Goal: Task Accomplishment & Management: Manage account settings

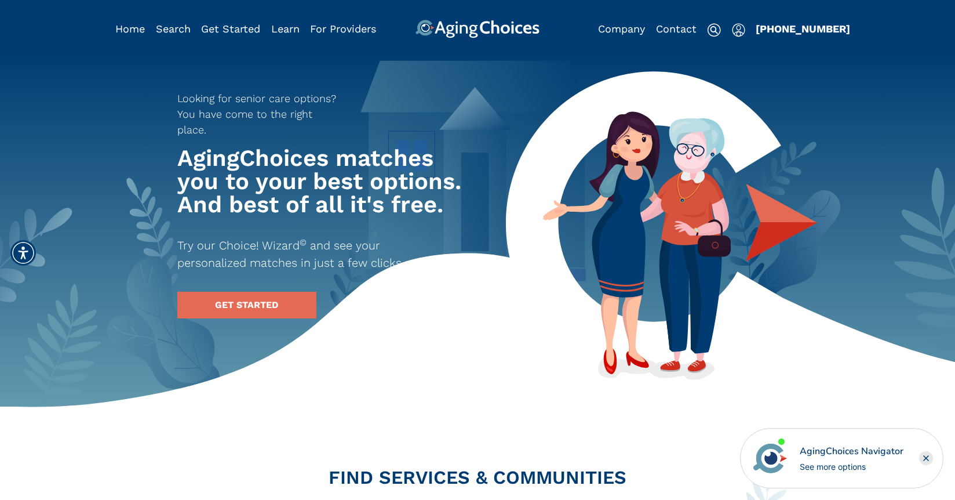
click at [737, 32] on img "Popover trigger" at bounding box center [738, 30] width 13 height 14
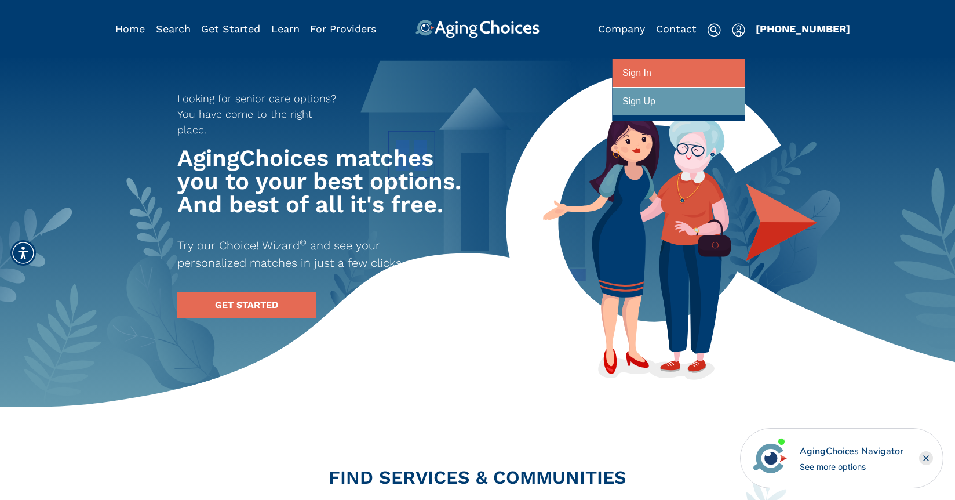
click at [635, 67] on div "Sign In" at bounding box center [636, 73] width 29 height 21
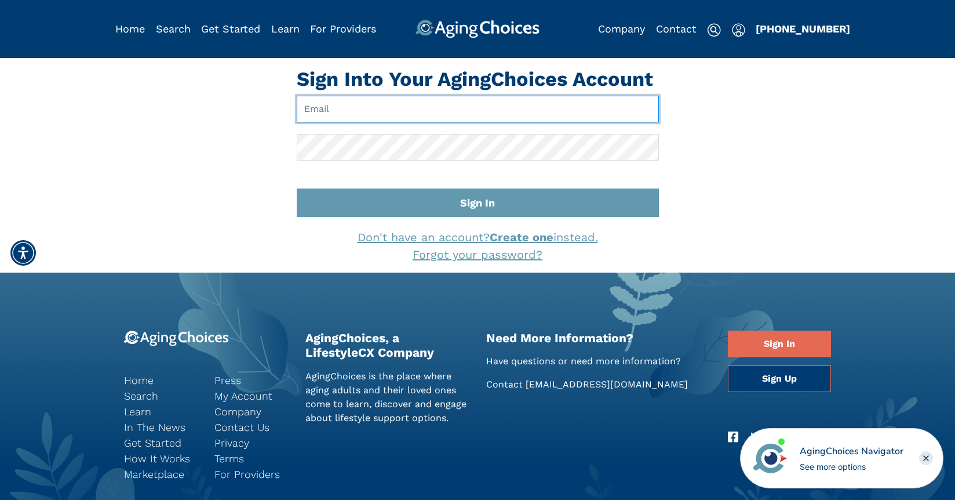
click at [391, 111] on input "Email" at bounding box center [478, 109] width 362 height 27
type input "pwilcox@lifestylecx.com"
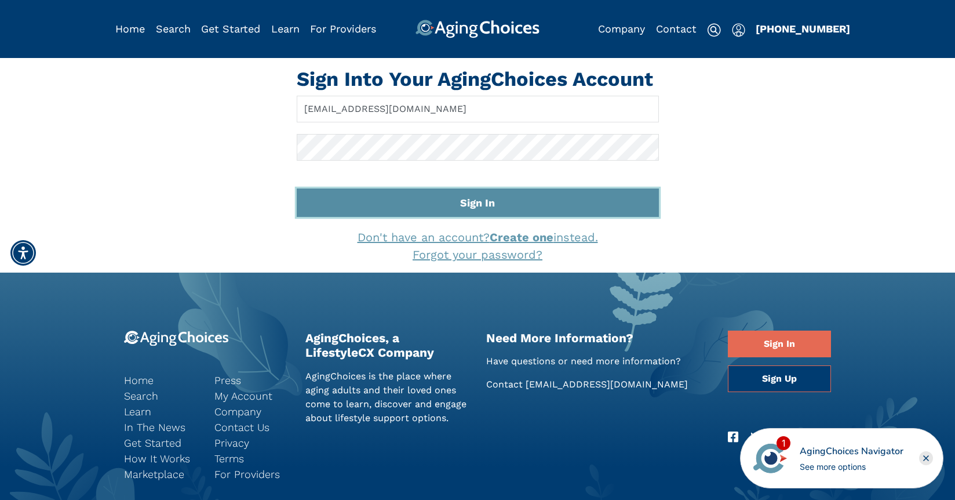
click at [483, 208] on button "Sign In" at bounding box center [478, 202] width 362 height 28
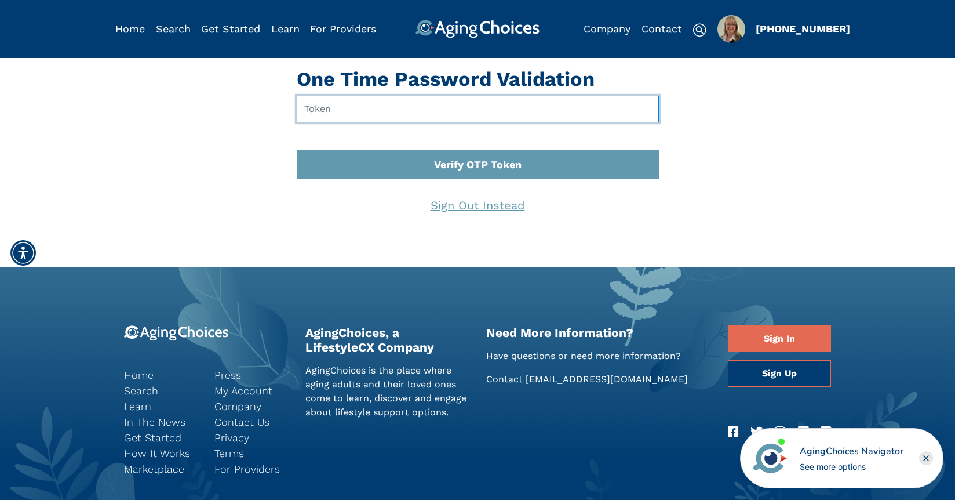
click at [326, 108] on input "text" at bounding box center [478, 109] width 362 height 27
type input "708797"
click at [297, 150] on button "Verify OTP Token" at bounding box center [478, 164] width 362 height 28
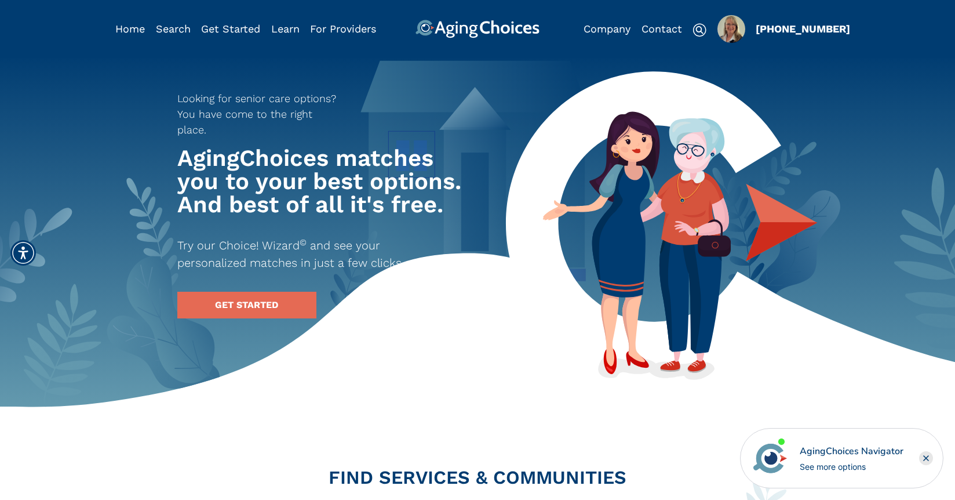
click at [734, 34] on img "Popover trigger" at bounding box center [731, 29] width 28 height 28
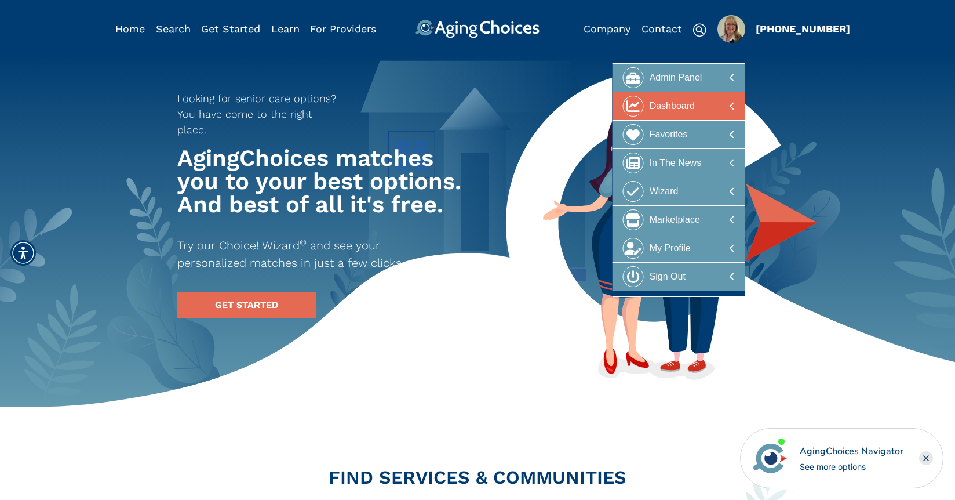
click at [693, 110] on div "Dashboard" at bounding box center [672, 106] width 45 height 21
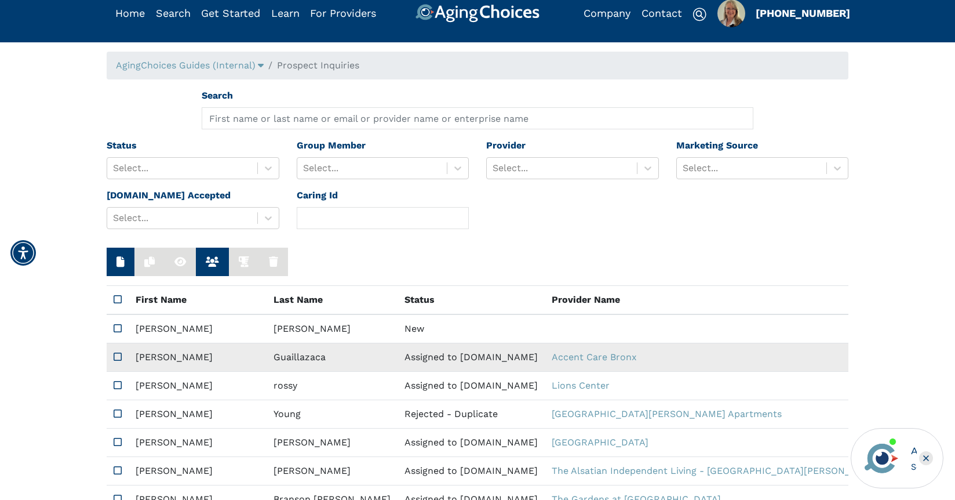
scroll to position [28, 0]
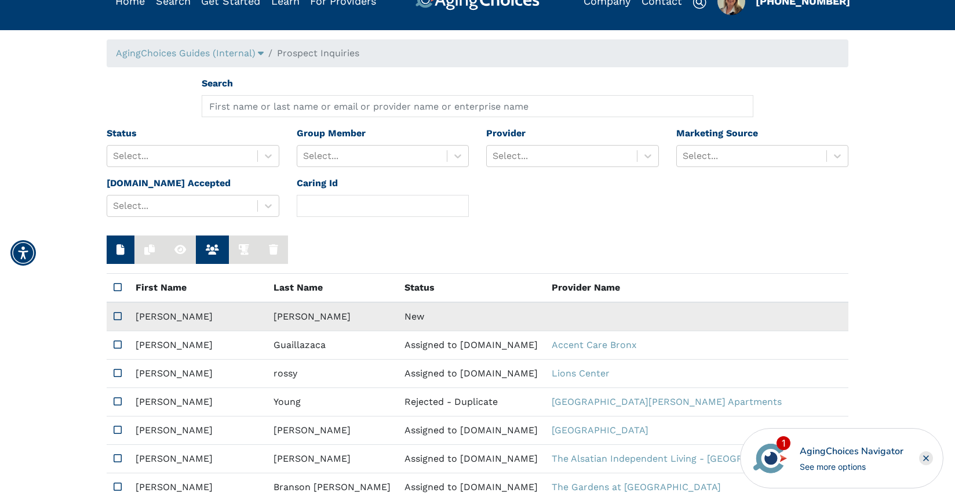
click at [398, 315] on td "New" at bounding box center [471, 316] width 147 height 29
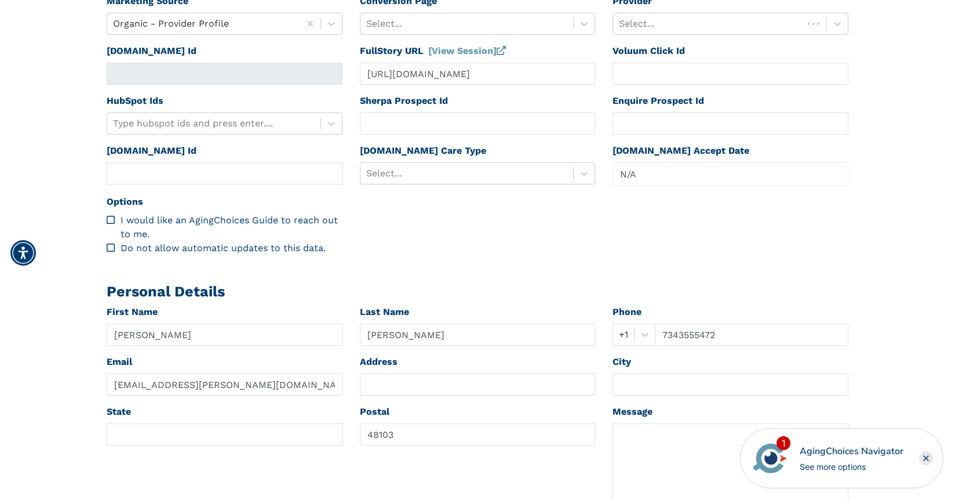
scroll to position [505, 0]
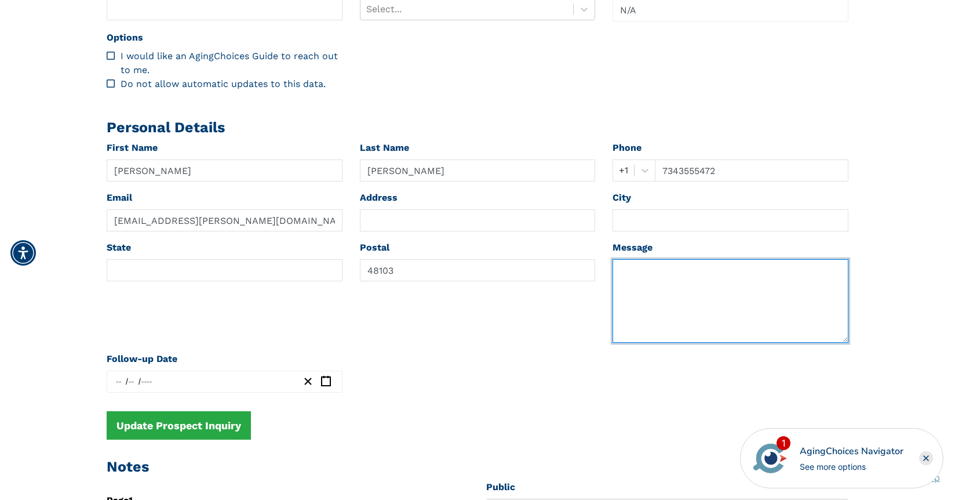
click at [655, 295] on textarea at bounding box center [731, 300] width 236 height 83
paste textarea "Madolyn Last Name Lottman Phone +1 734-355-5472 Email mi.lottman@gmail.com Zip …"
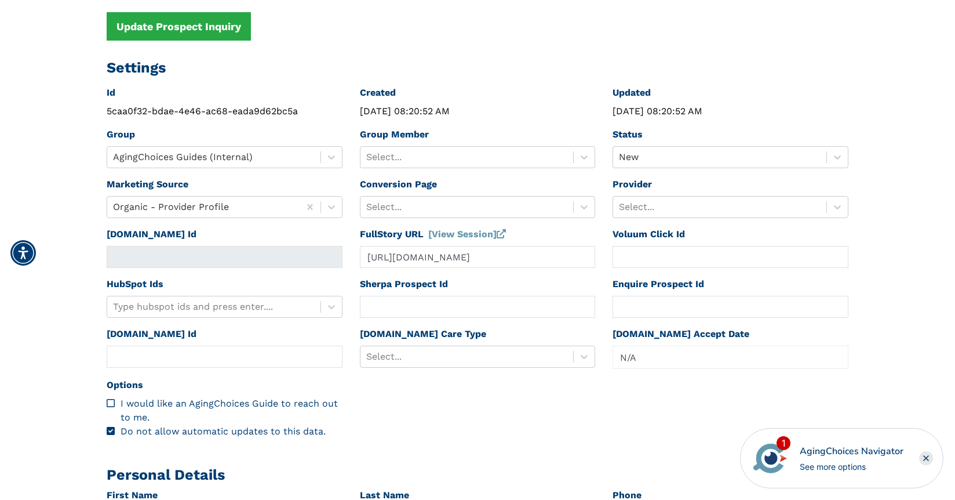
scroll to position [196, 0]
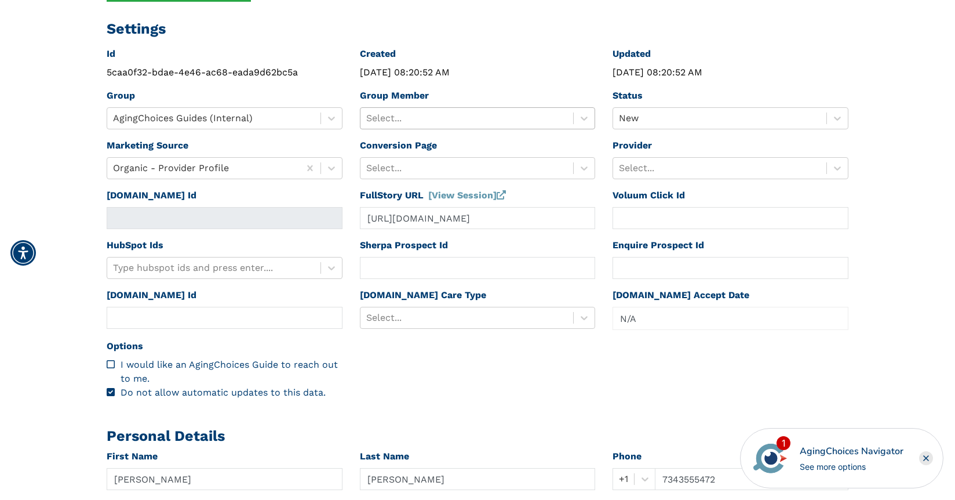
type textarea "Madolyn Last Name Lottman Phone +1 734-355-5472 Email mi.lottman@gmail.com Zip …"
click at [407, 123] on div at bounding box center [467, 118] width 202 height 16
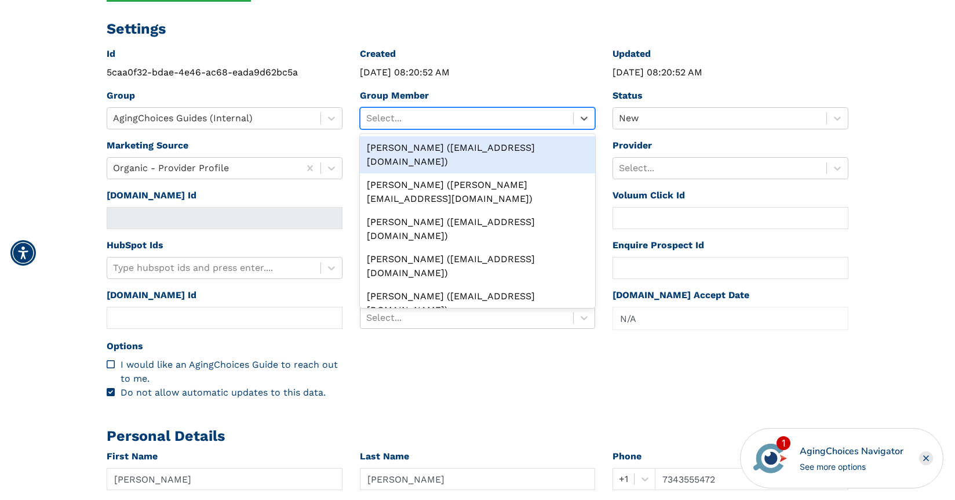
click at [433, 147] on div "Peggy Wilcox (pwilcox@lifestylecx.com)" at bounding box center [478, 154] width 236 height 37
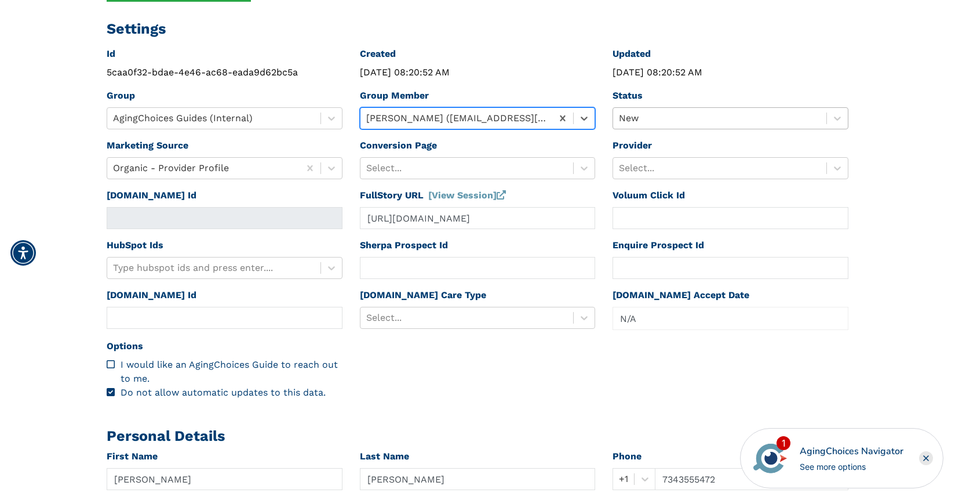
click at [653, 119] on div at bounding box center [720, 118] width 202 height 16
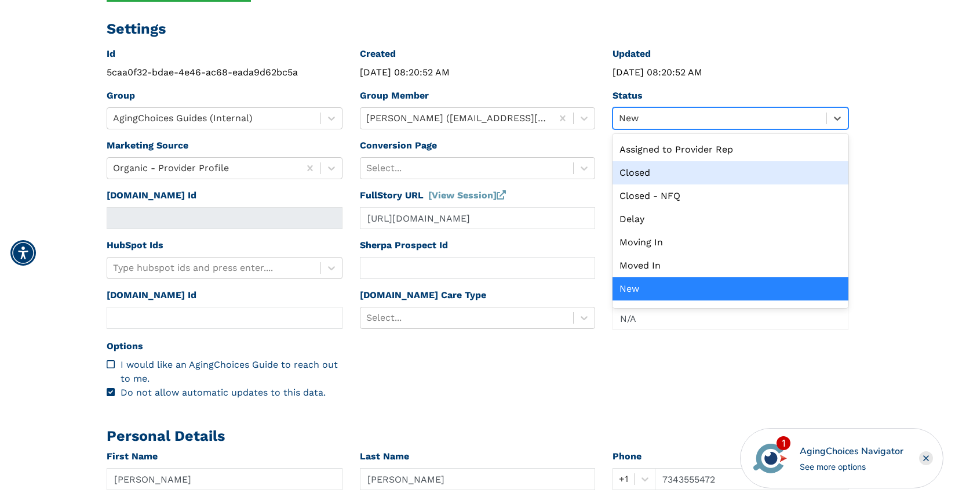
scroll to position [0, 0]
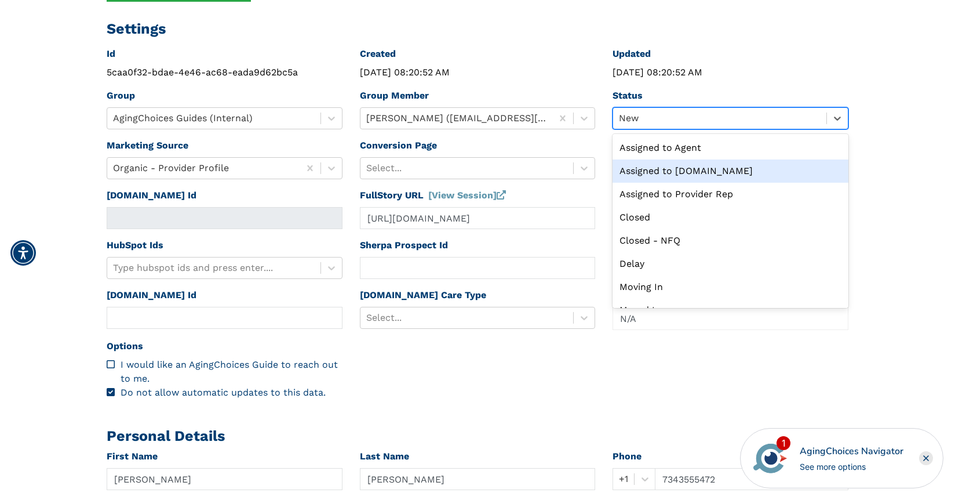
click at [677, 166] on div "Assigned to Caring.com" at bounding box center [731, 170] width 236 height 23
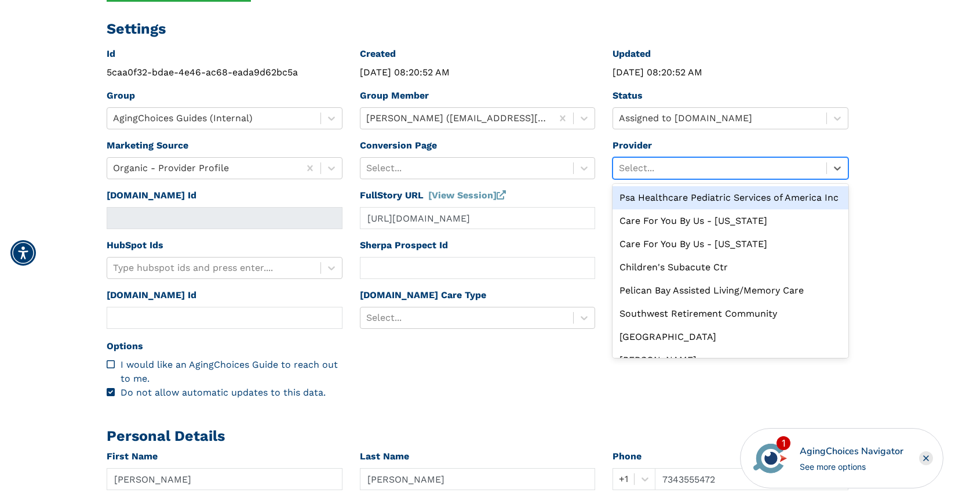
click at [677, 165] on div at bounding box center [720, 168] width 202 height 16
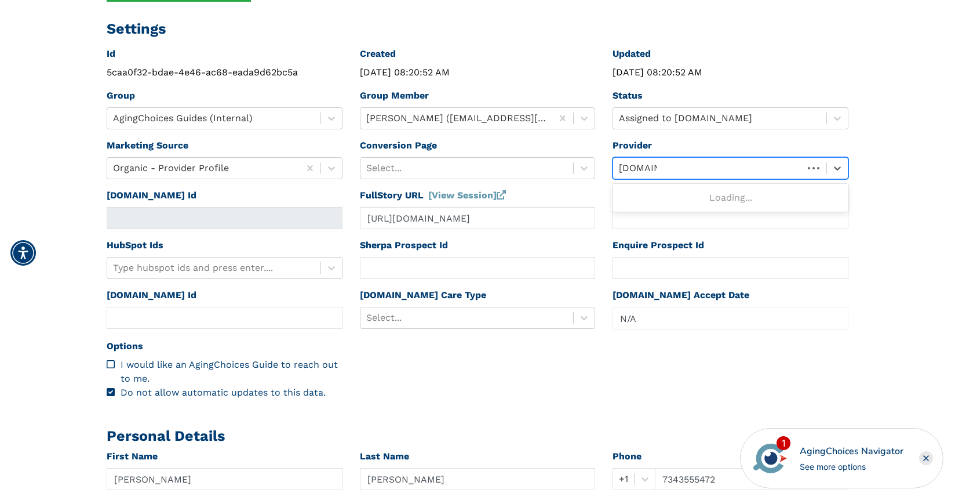
type input "caring.com"
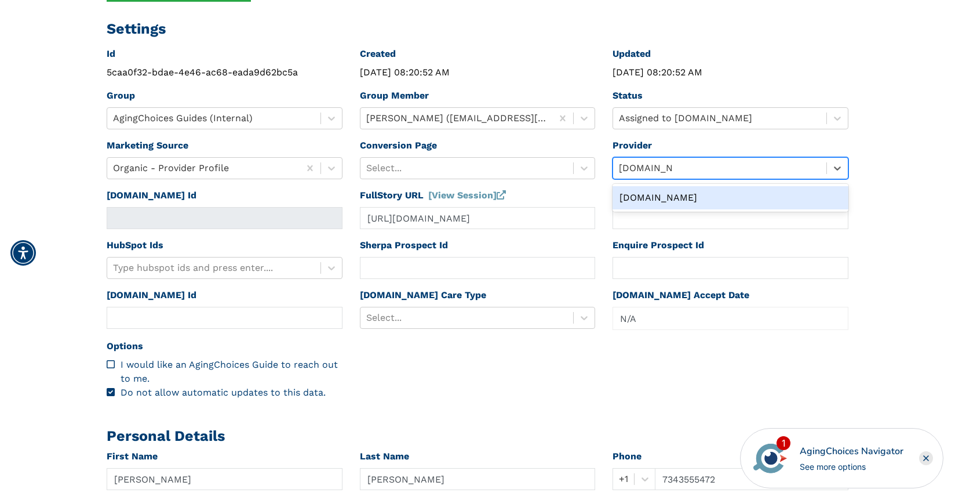
click at [676, 201] on div "[DOMAIN_NAME]" at bounding box center [731, 197] width 236 height 23
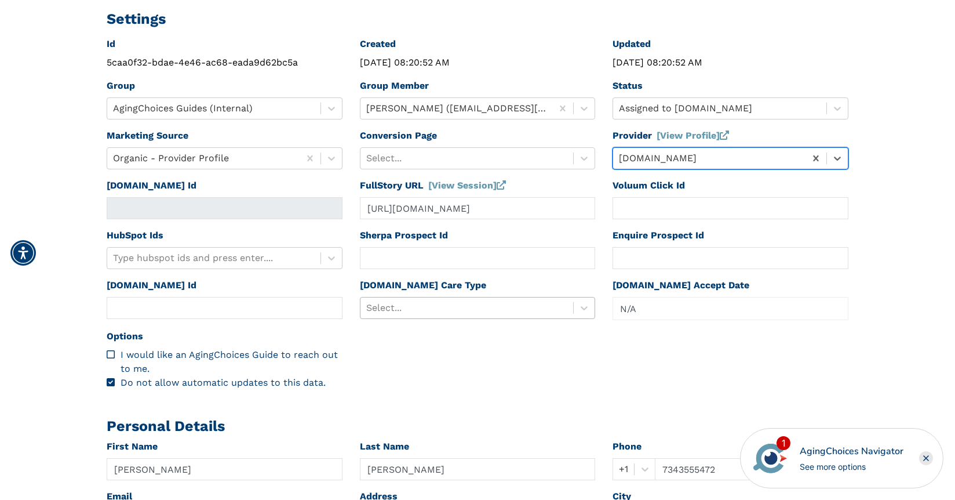
click at [433, 317] on div "Select..." at bounding box center [478, 308] width 236 height 22
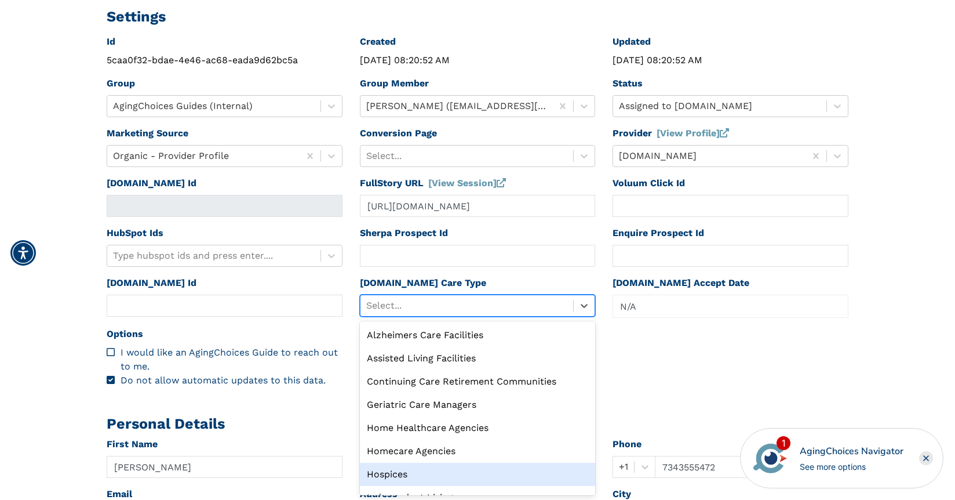
scroll to position [39, 0]
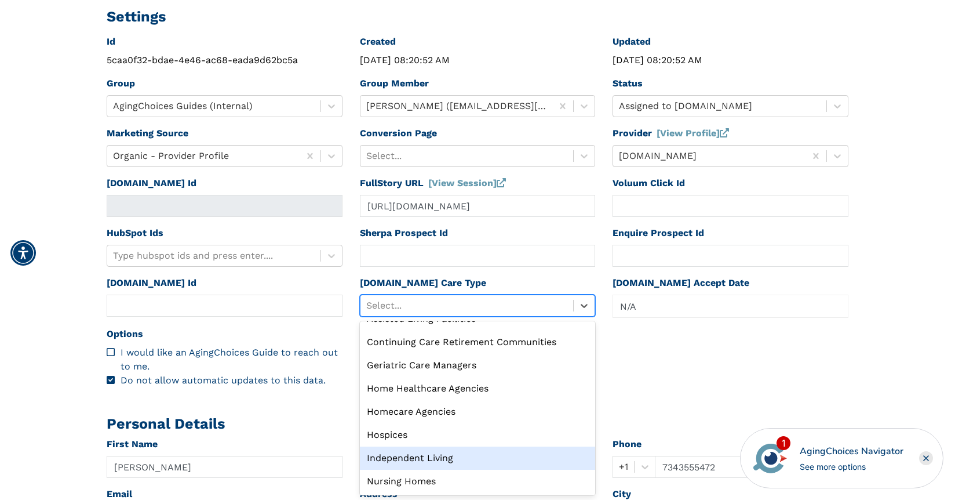
click at [418, 452] on div "Independent Living" at bounding box center [478, 457] width 236 height 23
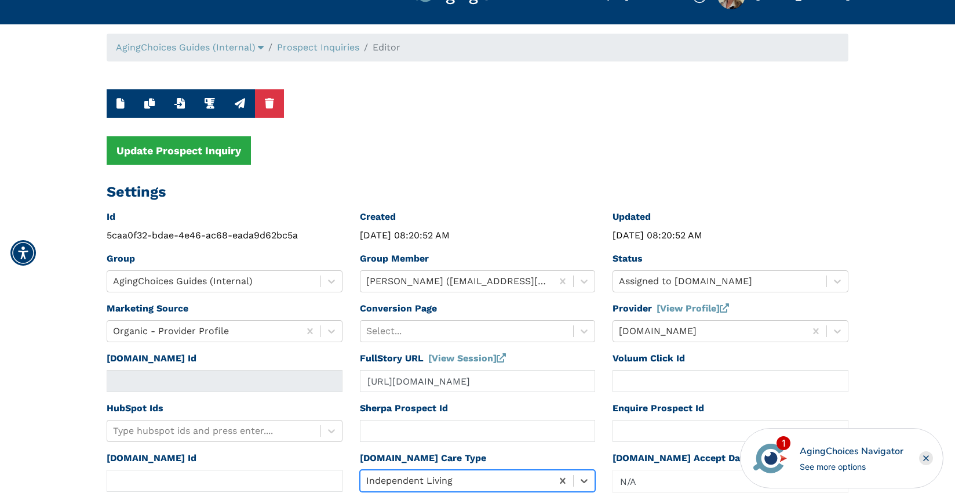
scroll to position [0, 0]
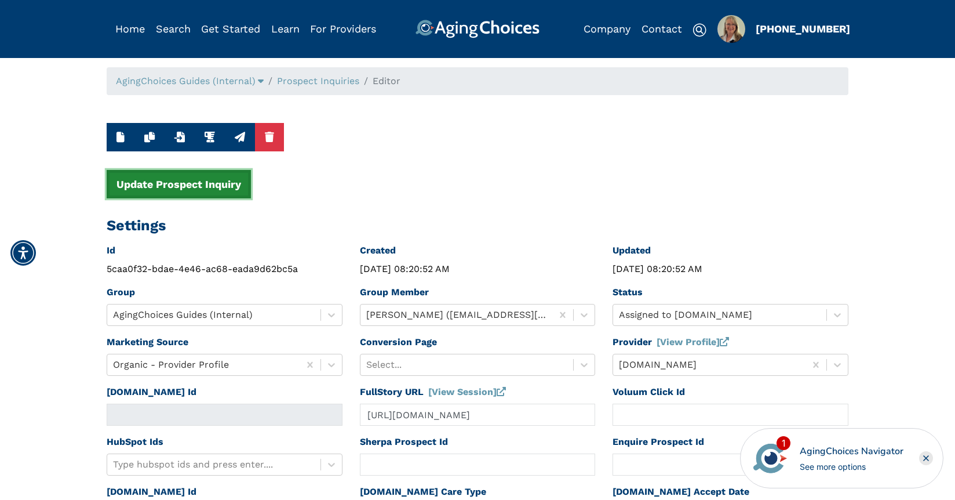
click at [203, 183] on button "Update Prospect Inquiry" at bounding box center [179, 184] width 144 height 28
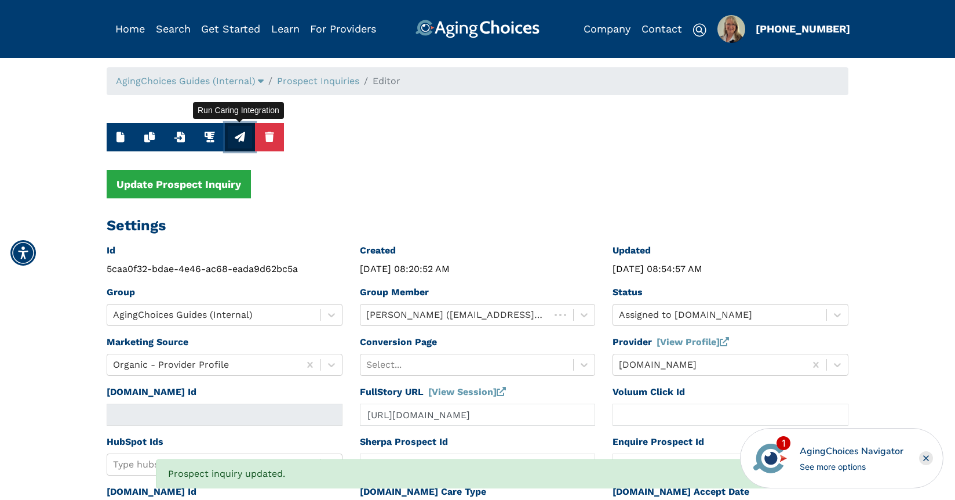
click at [241, 140] on icon "button" at bounding box center [240, 137] width 10 height 10
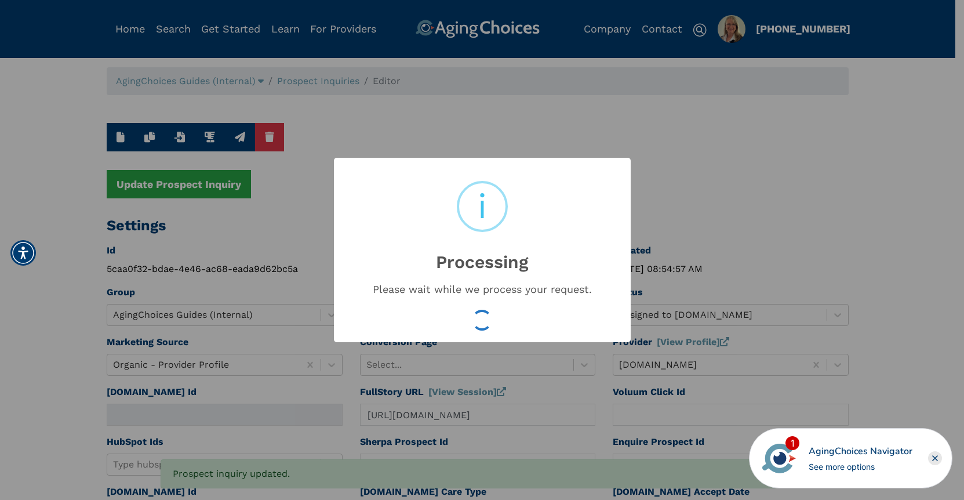
type input "16633893"
type input "Sep 30, 2025 08:54:59 AM"
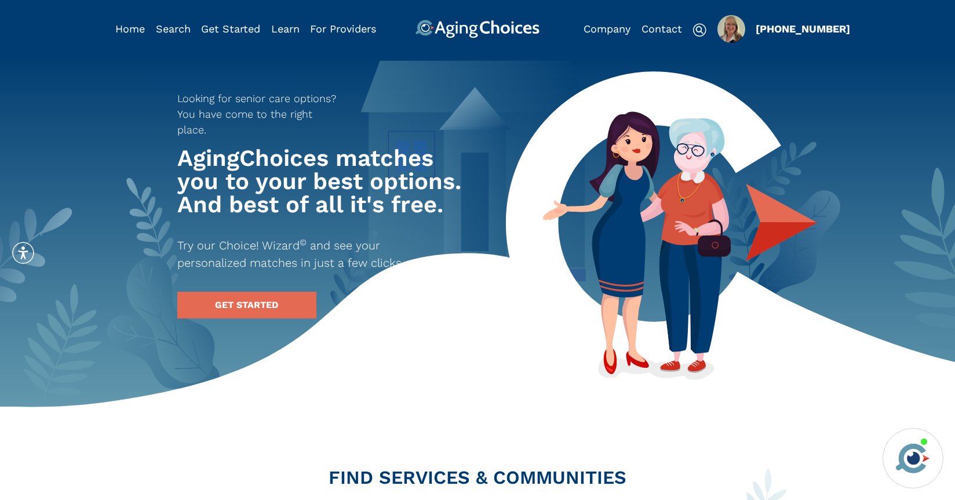
click at [730, 30] on img "Popover trigger" at bounding box center [731, 29] width 28 height 28
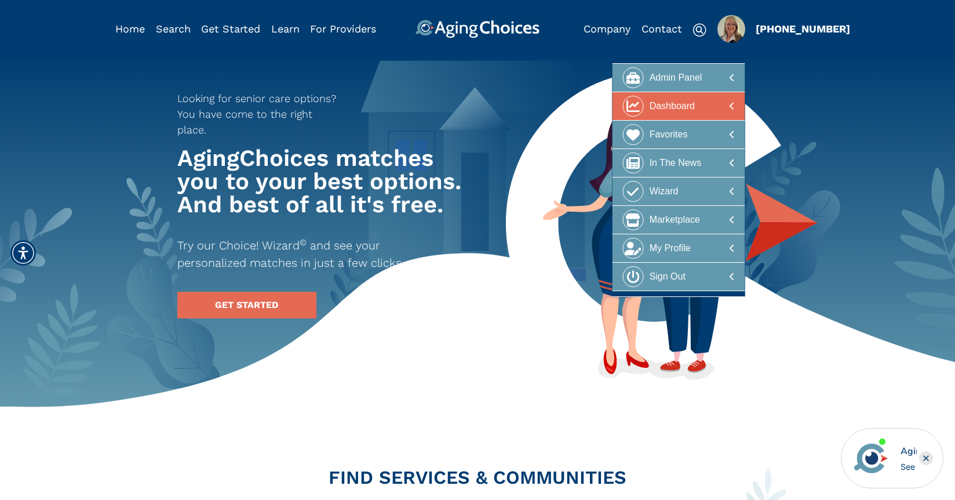
click at [671, 110] on div "Dashboard" at bounding box center [672, 106] width 45 height 21
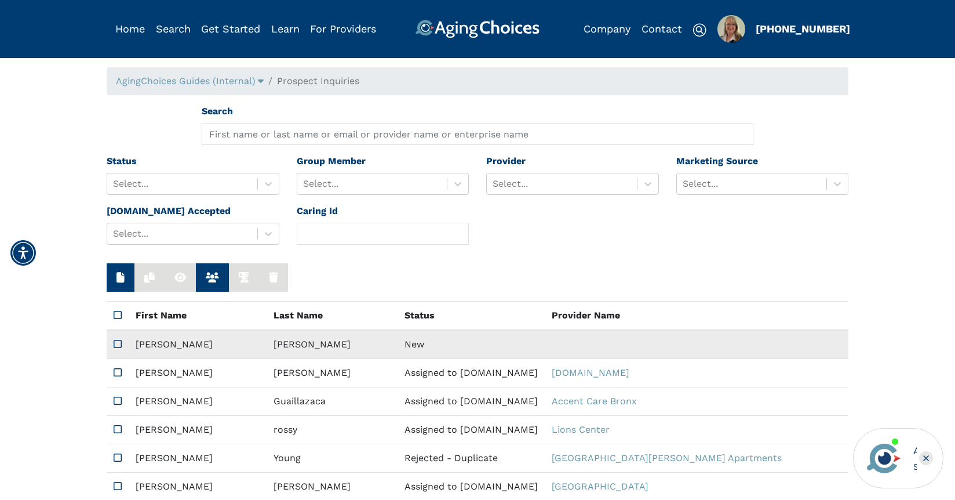
click at [398, 337] on td "New" at bounding box center [471, 344] width 147 height 29
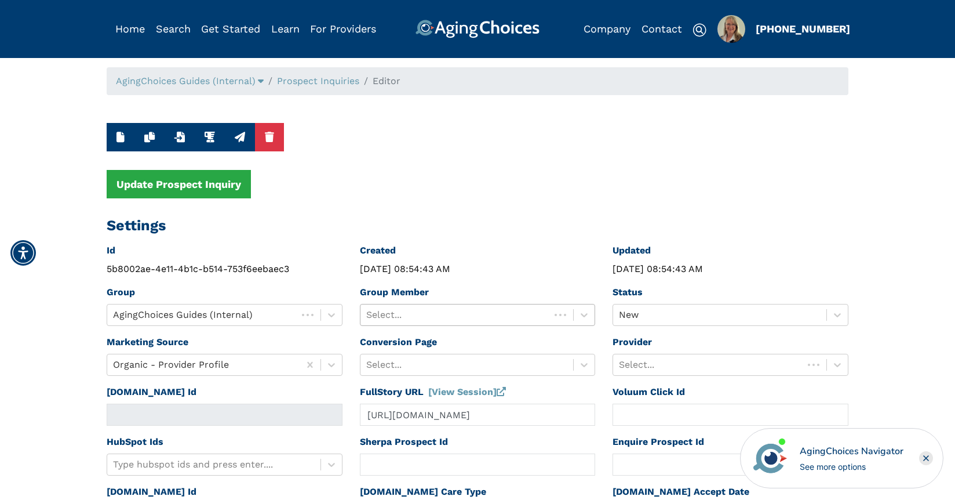
click at [431, 313] on div at bounding box center [455, 315] width 178 height 16
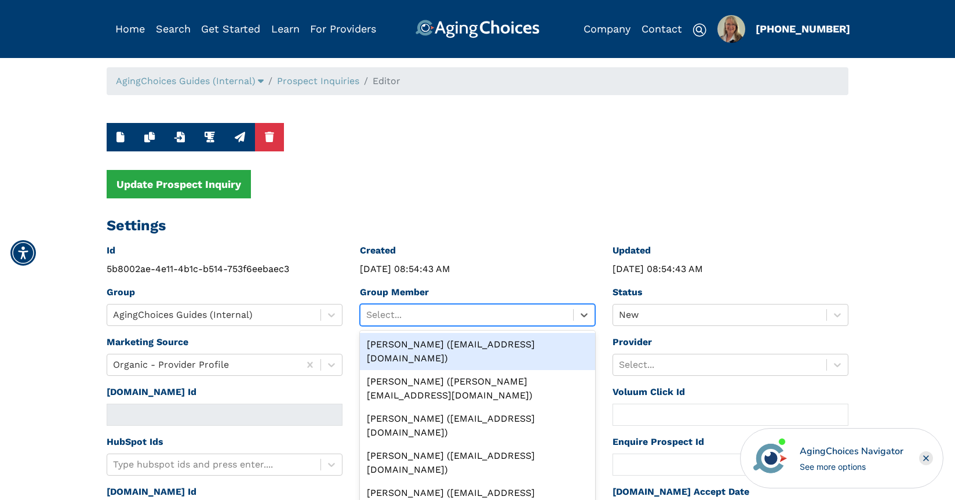
drag, startPoint x: 460, startPoint y: 344, endPoint x: 526, endPoint y: 322, distance: 69.6
click at [460, 344] on div "[PERSON_NAME] ([EMAIL_ADDRESS][DOMAIN_NAME])" at bounding box center [478, 351] width 236 height 37
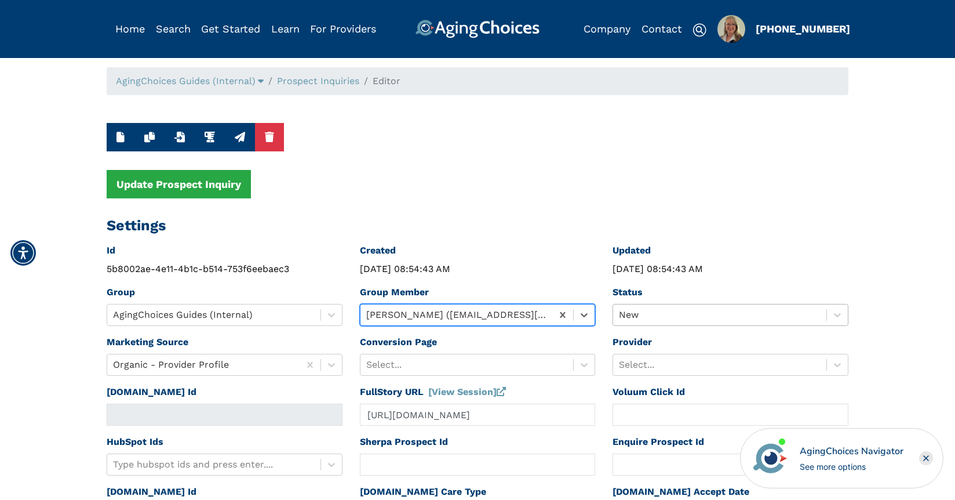
click at [662, 318] on div "New" at bounding box center [731, 315] width 236 height 22
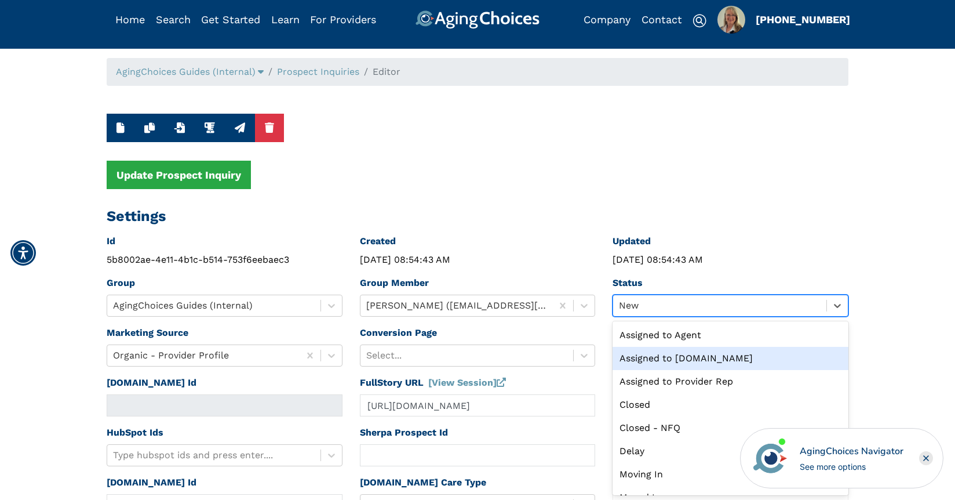
click at [693, 360] on div "Assigned to [DOMAIN_NAME]" at bounding box center [731, 358] width 236 height 23
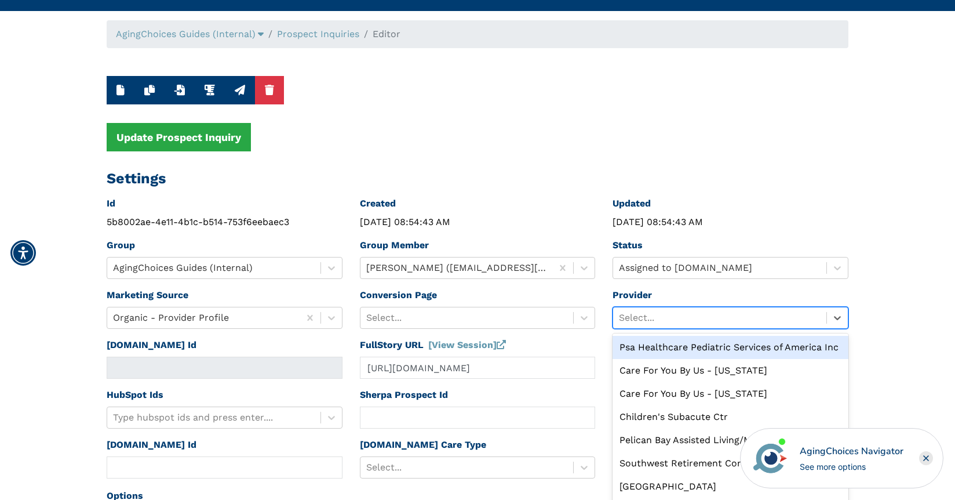
click at [657, 329] on div "option Psa Healthcare Pediatric Services of America Inc focused, 1 of 10. 10 re…" at bounding box center [731, 318] width 236 height 22
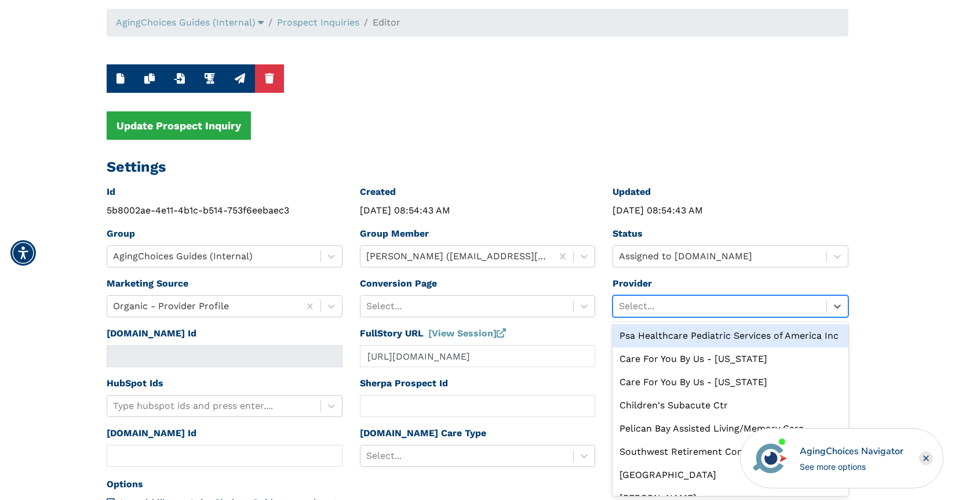
scroll to position [59, 0]
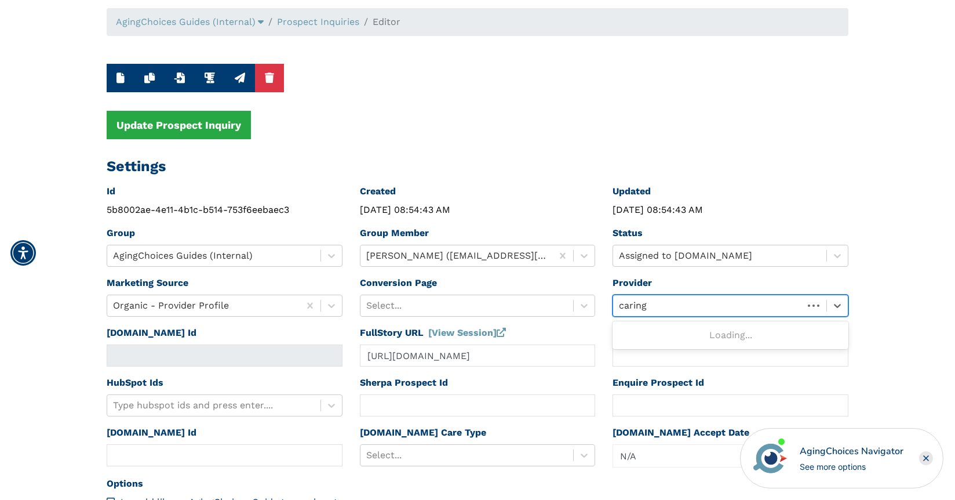
type input "caring."
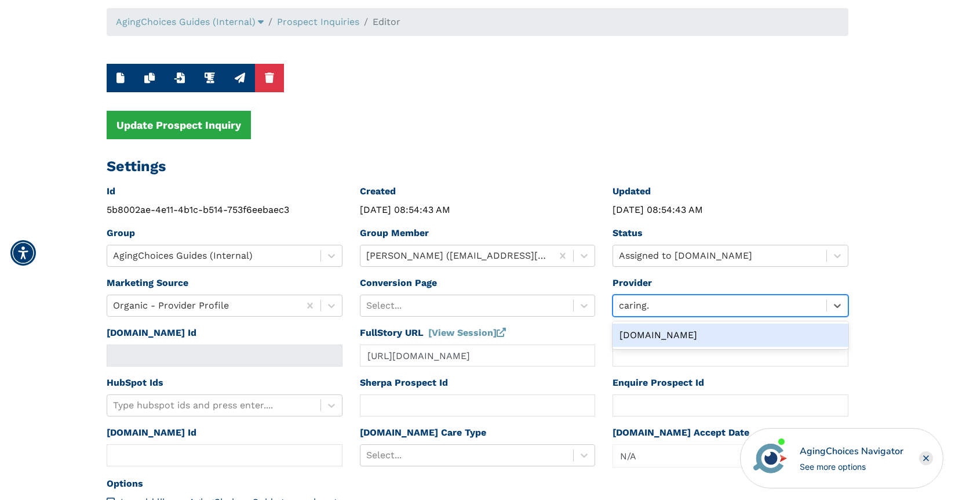
click at [644, 331] on div "[DOMAIN_NAME]" at bounding box center [731, 334] width 236 height 23
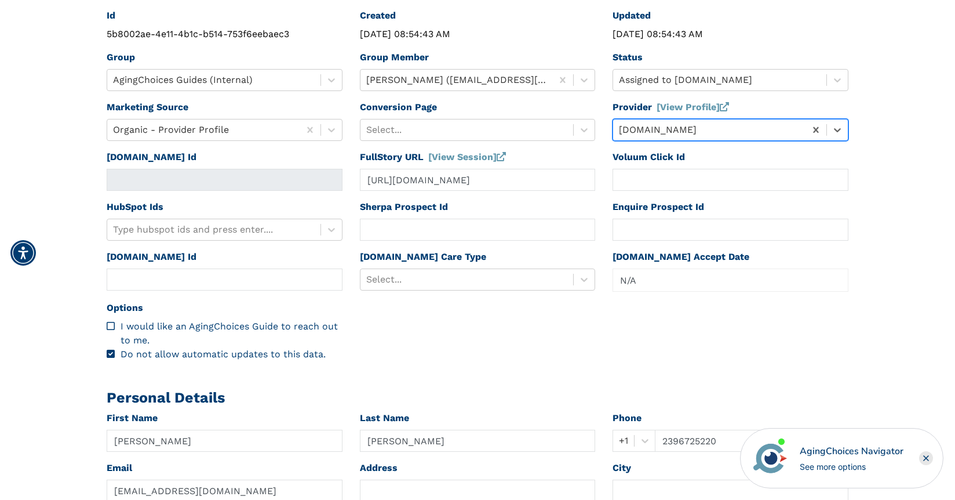
scroll to position [235, 0]
click at [425, 278] on div at bounding box center [467, 279] width 202 height 16
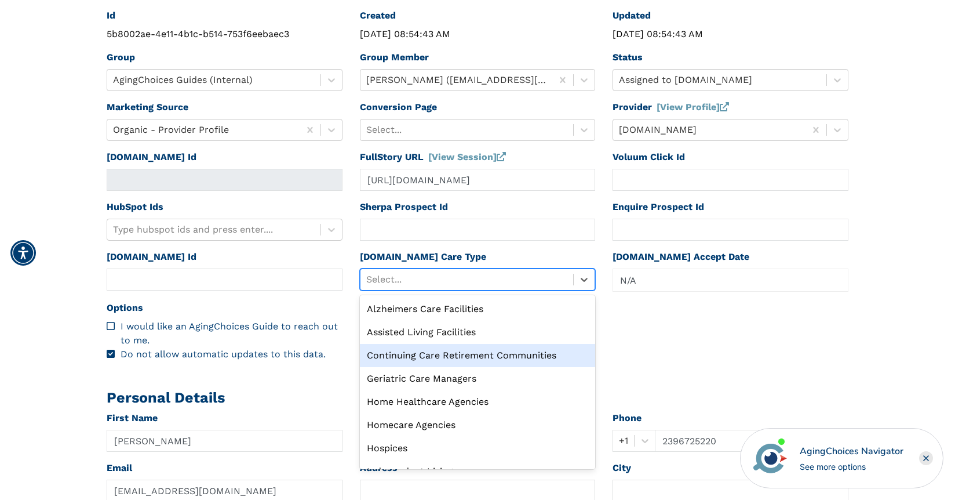
scroll to position [39, 0]
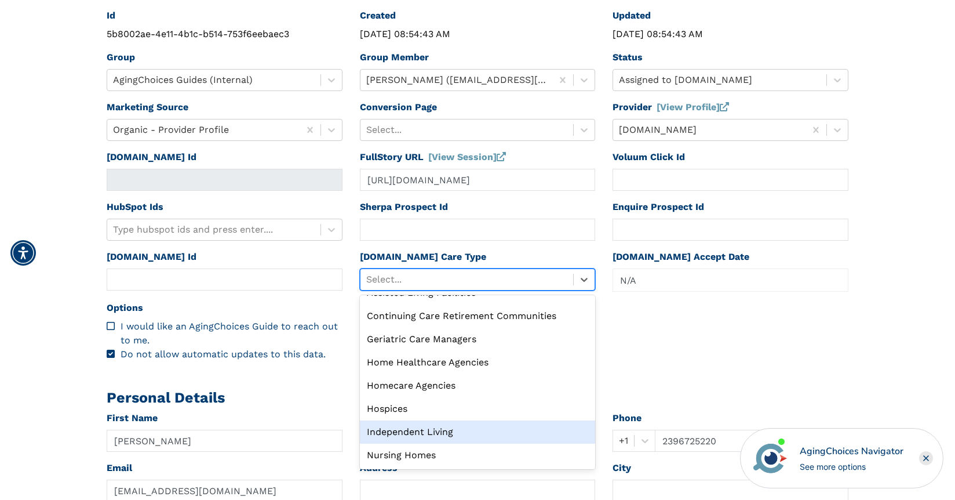
click at [433, 428] on div "Independent Living" at bounding box center [478, 431] width 236 height 23
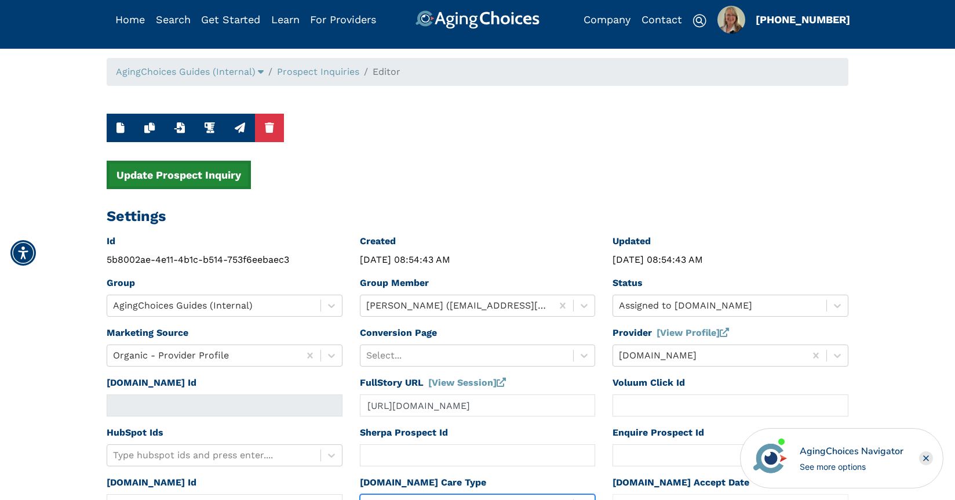
scroll to position [0, 0]
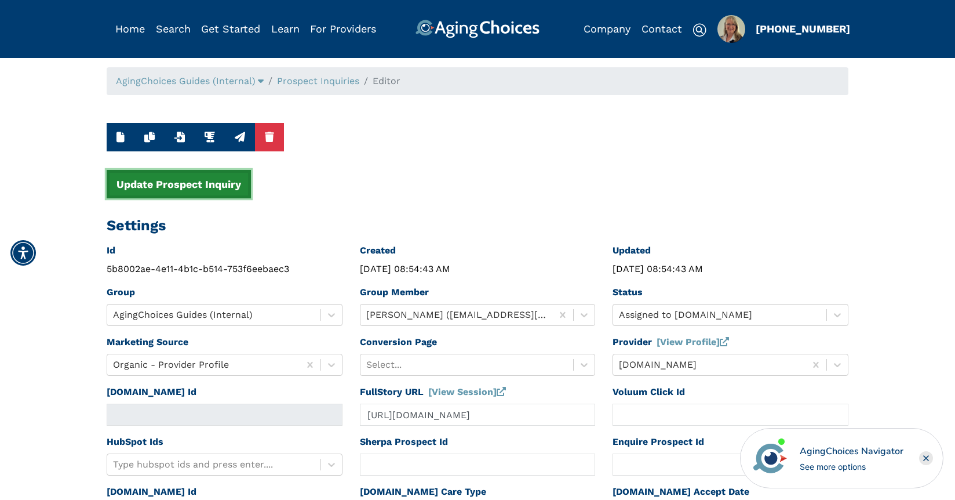
click at [191, 177] on button "Update Prospect Inquiry" at bounding box center [179, 184] width 144 height 28
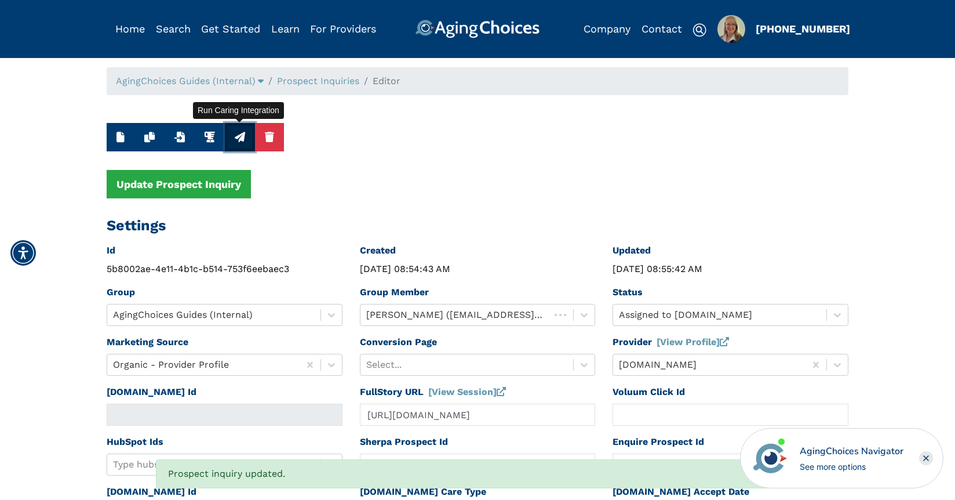
click at [243, 141] on icon "button" at bounding box center [240, 137] width 10 height 10
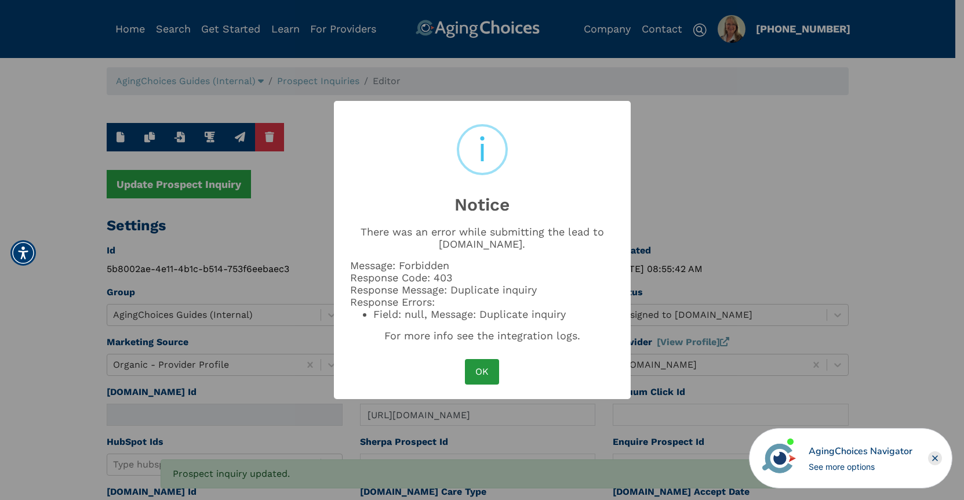
click at [479, 370] on button "OK" at bounding box center [482, 371] width 34 height 25
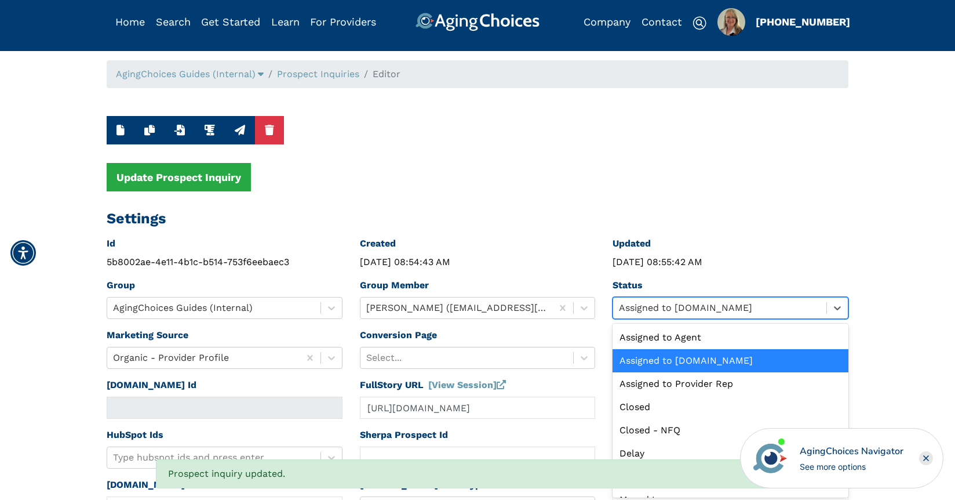
click at [665, 315] on div "Assigned to [DOMAIN_NAME]" at bounding box center [719, 307] width 213 height 21
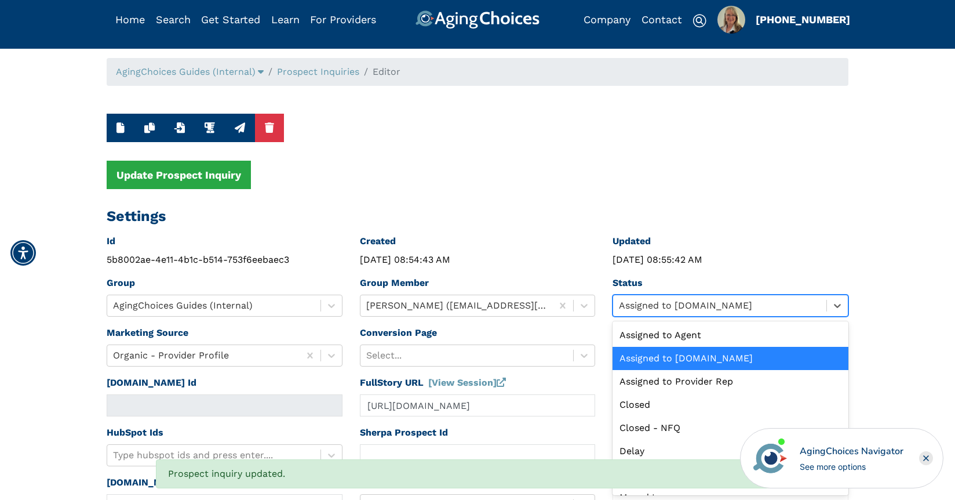
scroll to position [132, 0]
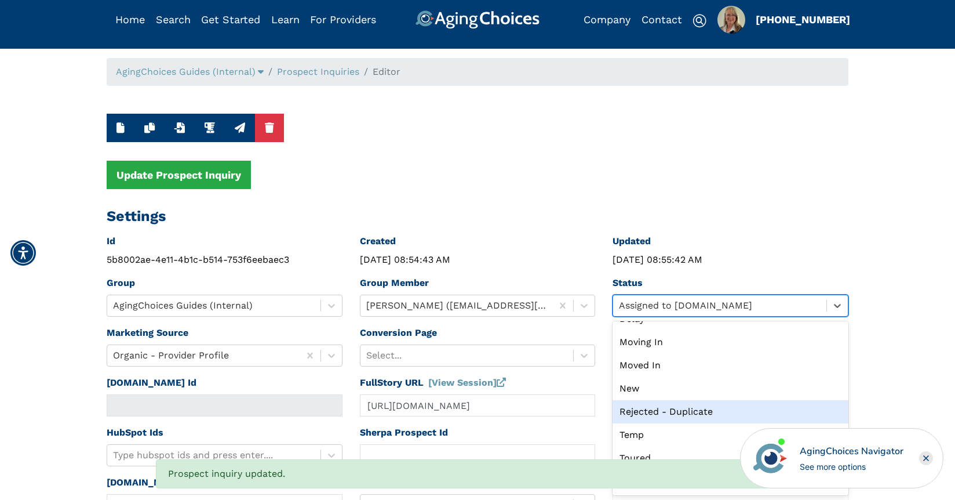
click at [664, 414] on div "Rejected - Duplicate" at bounding box center [731, 411] width 236 height 23
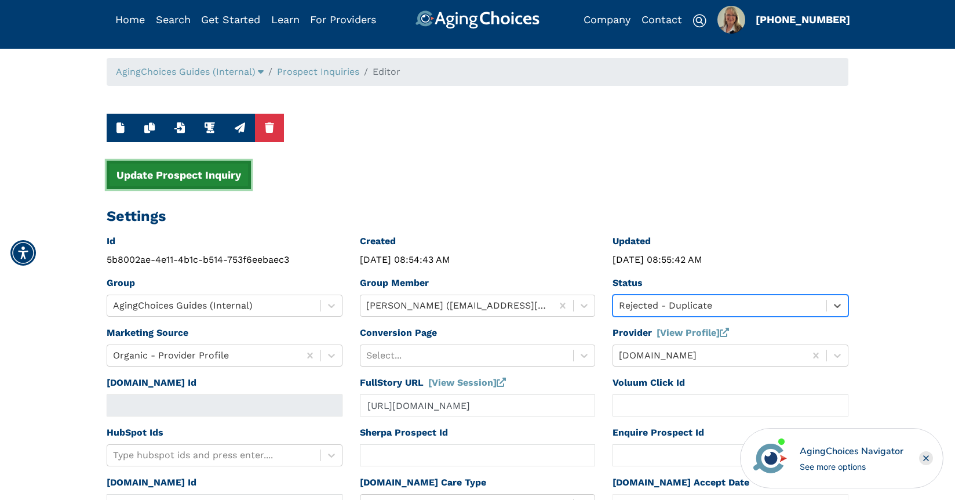
click at [190, 176] on button "Update Prospect Inquiry" at bounding box center [179, 175] width 144 height 28
